Goal: Information Seeking & Learning: Check status

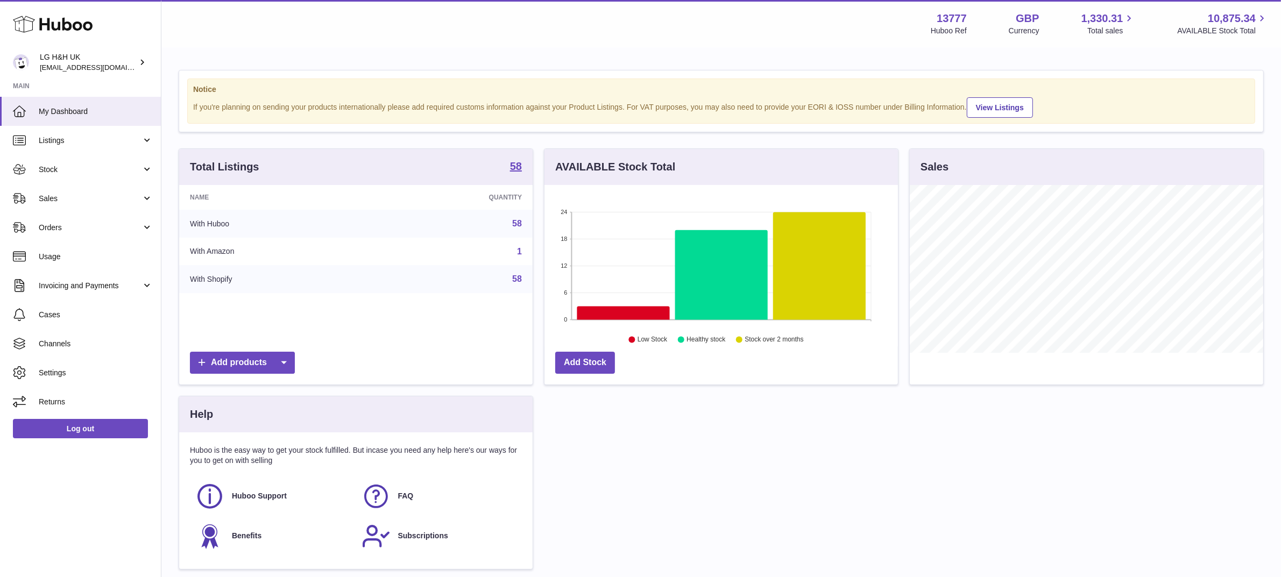
scroll to position [167, 353]
click at [72, 206] on link "Sales" at bounding box center [80, 198] width 161 height 29
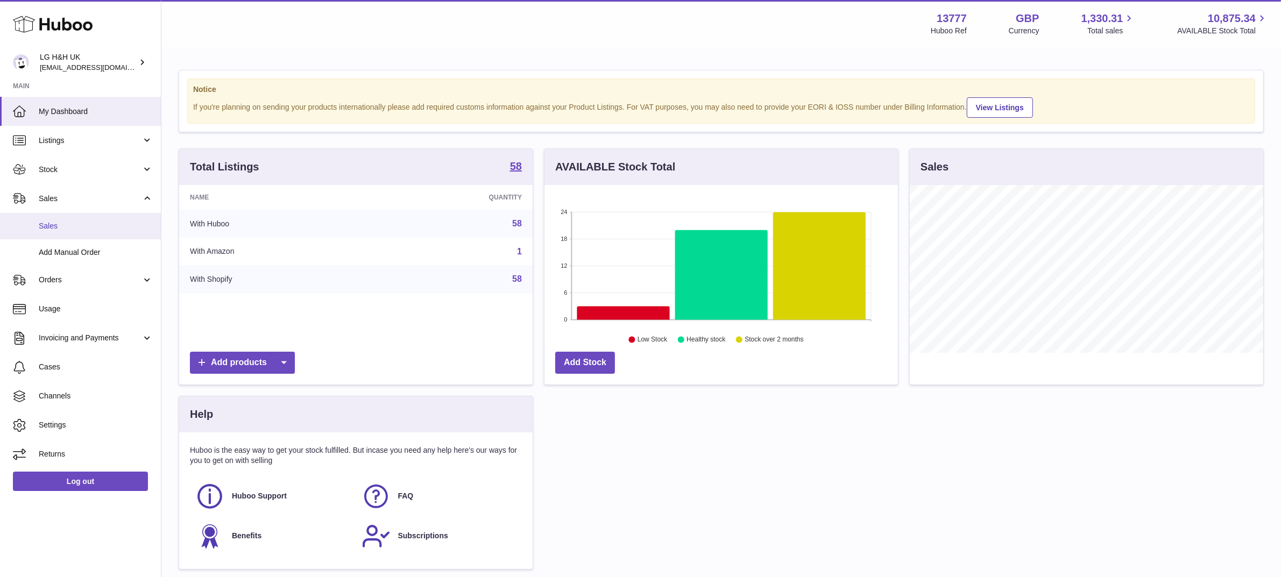
click at [55, 219] on link "Sales" at bounding box center [80, 226] width 161 height 26
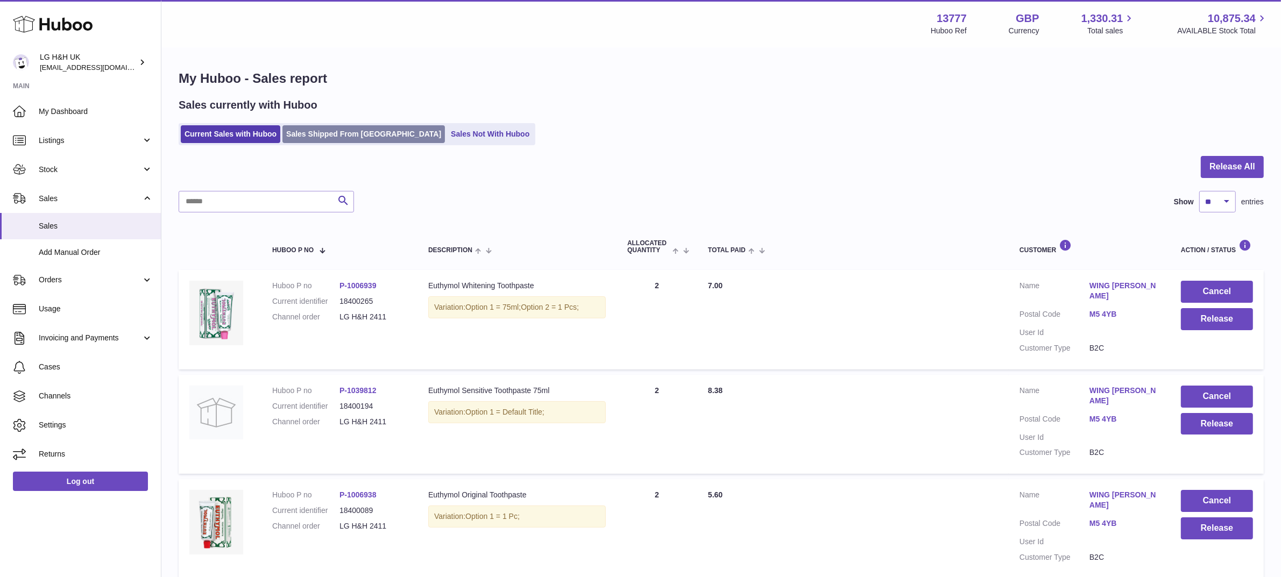
click at [337, 134] on link "Sales Shipped From [GEOGRAPHIC_DATA]" at bounding box center [363, 134] width 162 height 18
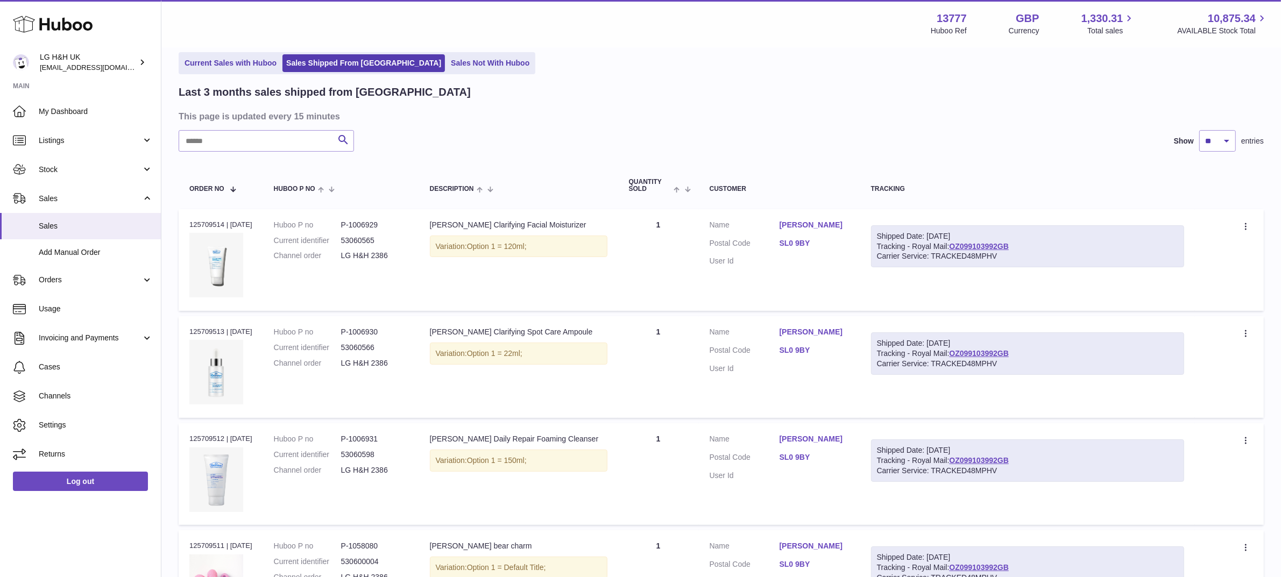
scroll to position [46, 0]
click at [234, 141] on input "text" at bounding box center [266, 141] width 175 height 22
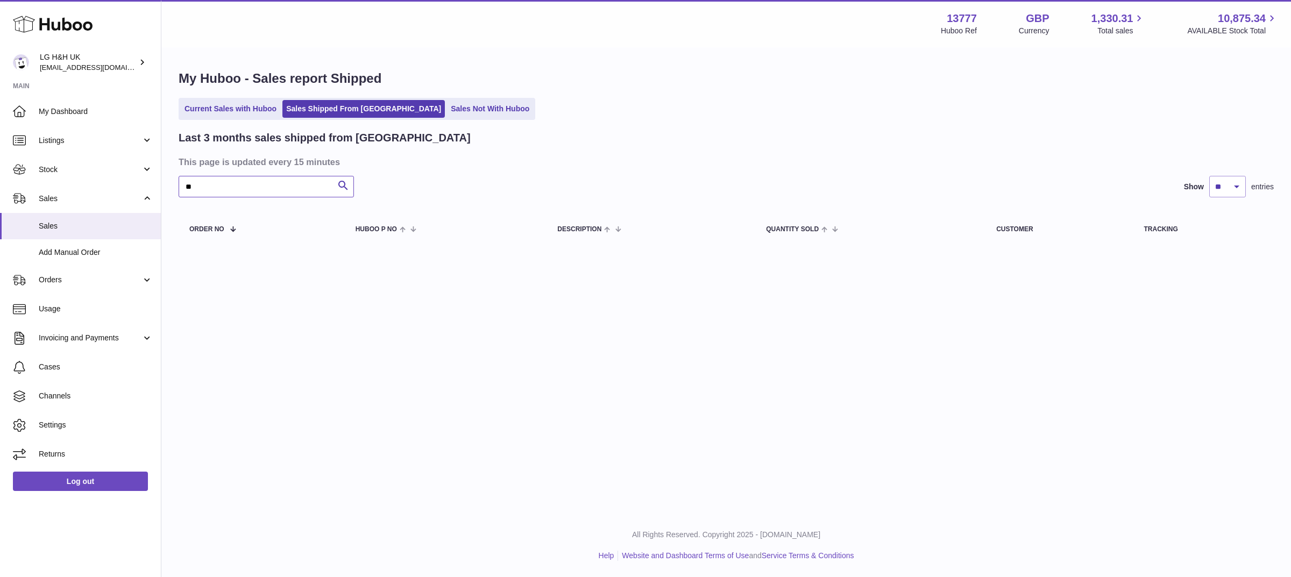
type input "*"
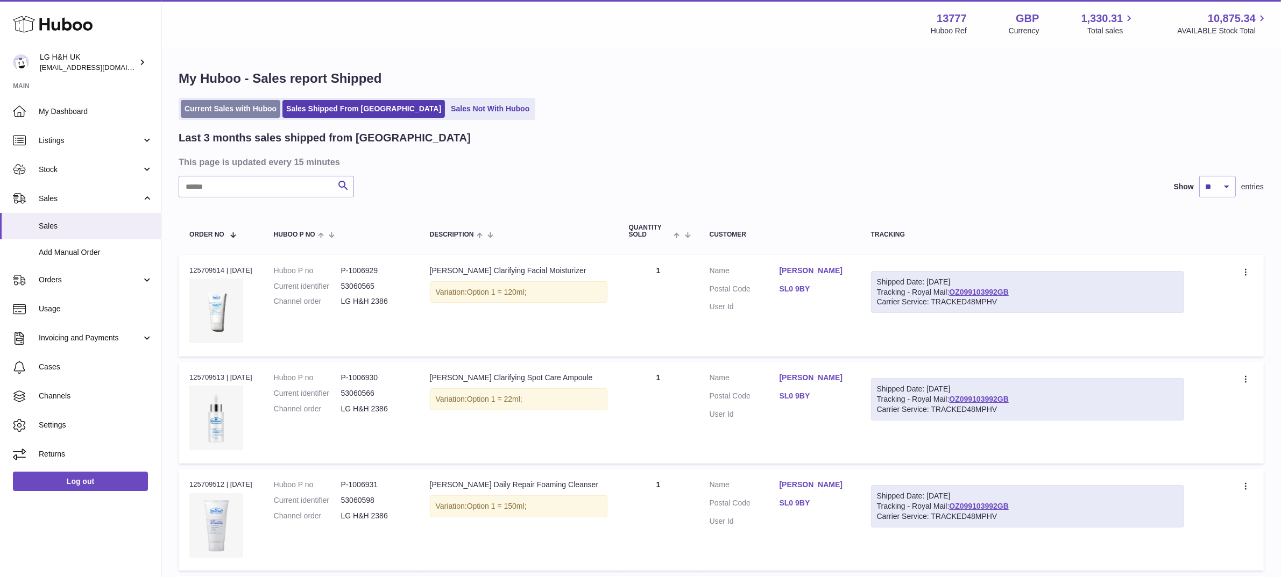
click at [235, 108] on link "Current Sales with Huboo" at bounding box center [231, 109] width 100 height 18
